Goal: Information Seeking & Learning: Learn about a topic

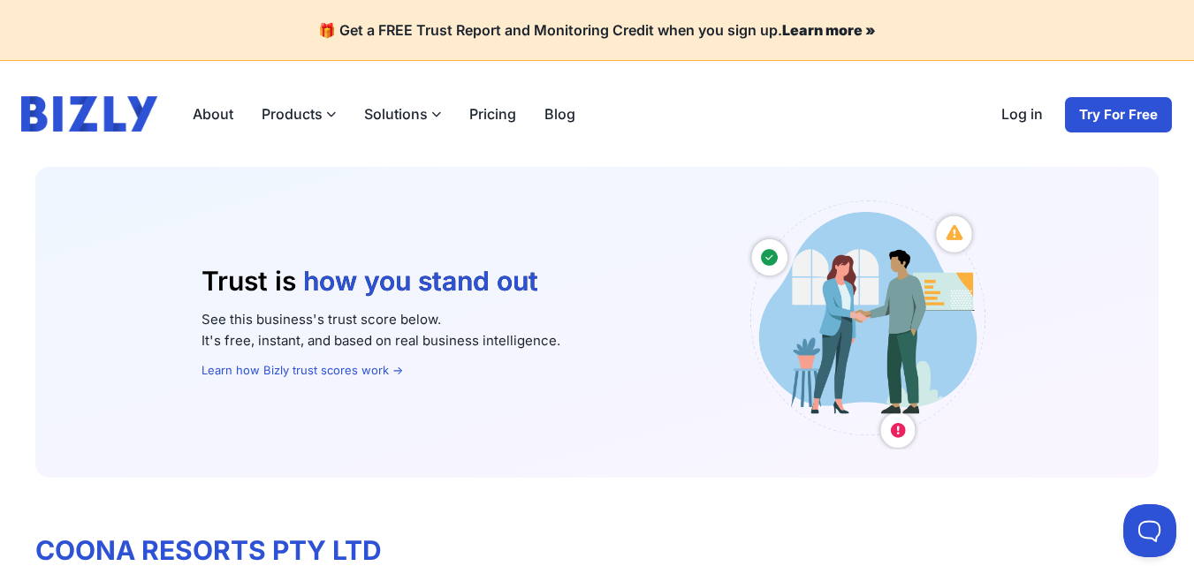
click at [331, 114] on icon at bounding box center [331, 115] width 10 height 10
click at [0, 0] on input "Products" at bounding box center [0, 0] width 0 height 0
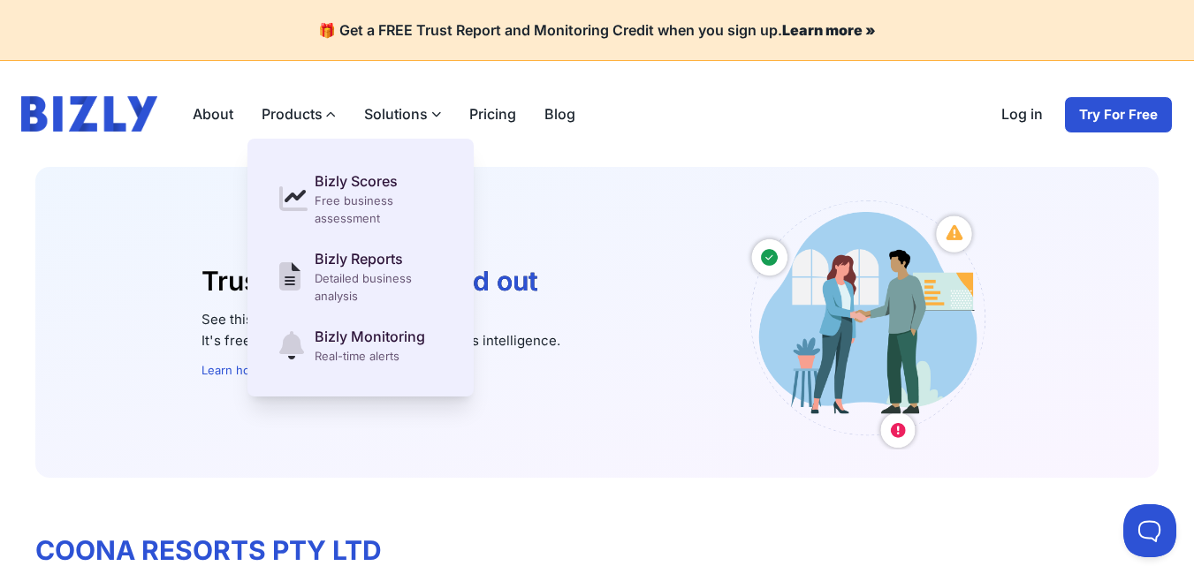
click at [216, 118] on link "About" at bounding box center [212, 113] width 69 height 35
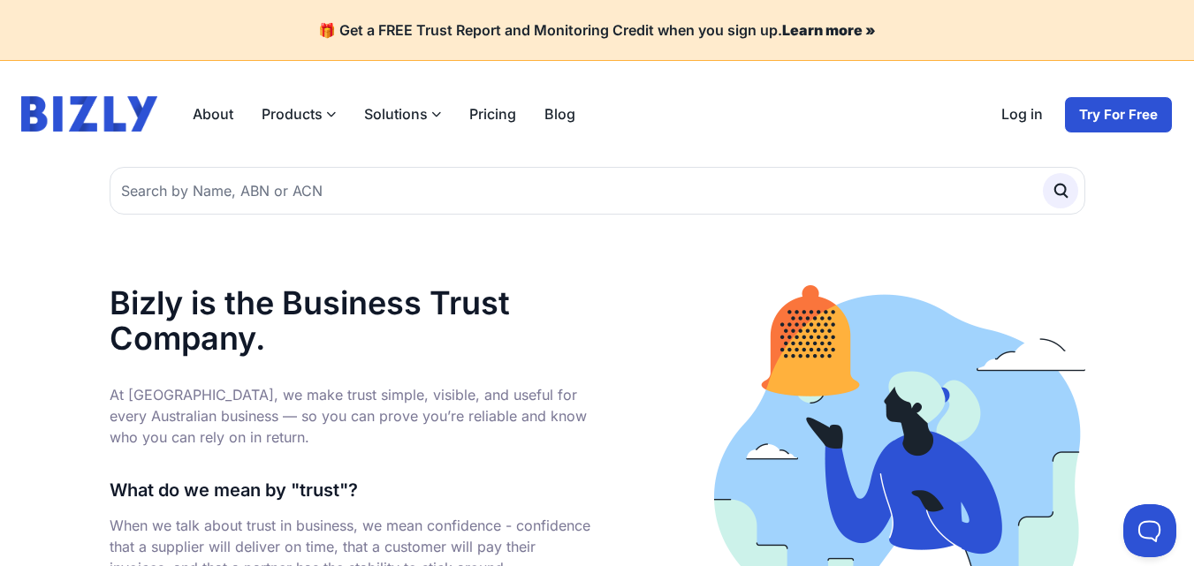
click at [431, 114] on icon at bounding box center [436, 115] width 10 height 10
click at [0, 0] on input "Solutions" at bounding box center [0, 0] width 0 height 0
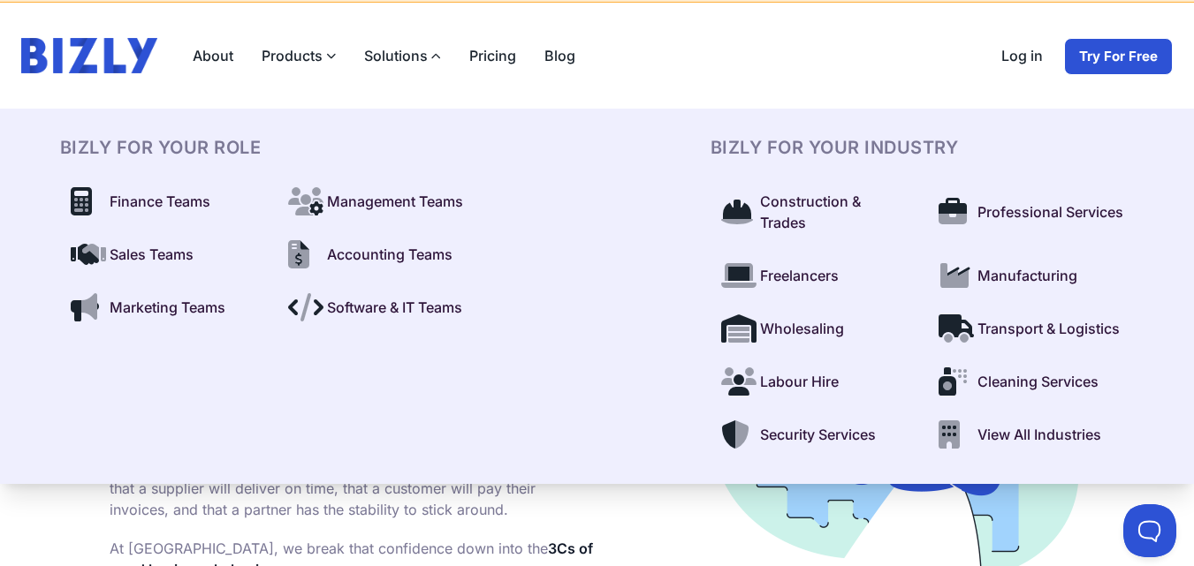
scroll to position [88, 0]
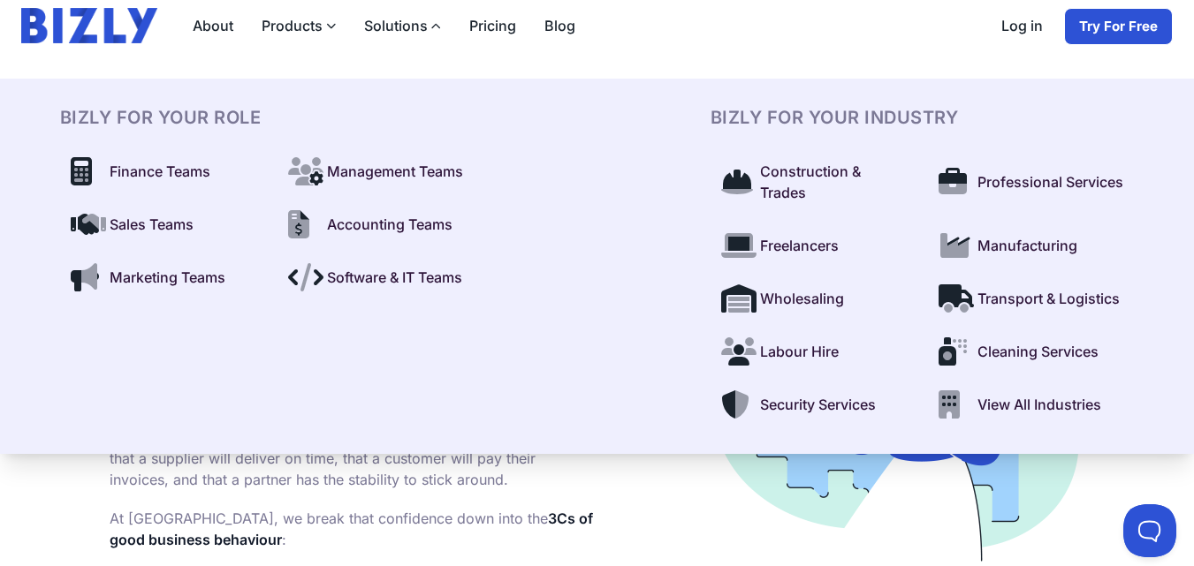
click at [800, 349] on span "Labour Hire" at bounding box center [799, 351] width 79 height 21
